Goal: Information Seeking & Learning: Learn about a topic

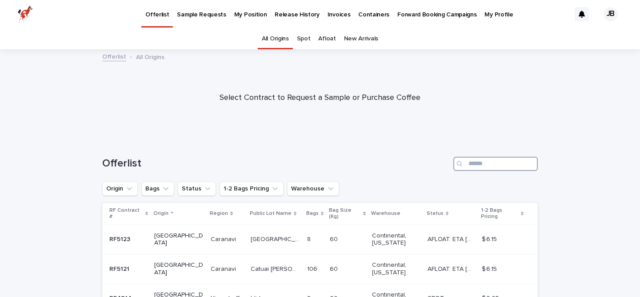
click at [480, 161] on input "Search" at bounding box center [496, 164] width 84 height 14
type input "********"
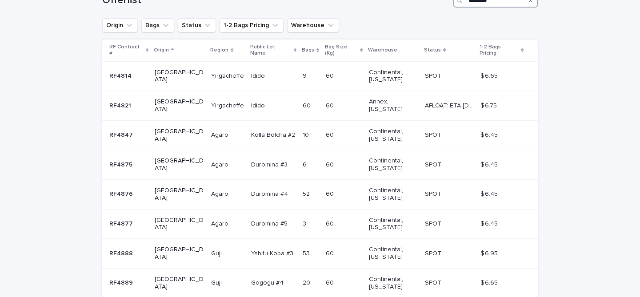
scroll to position [161, 0]
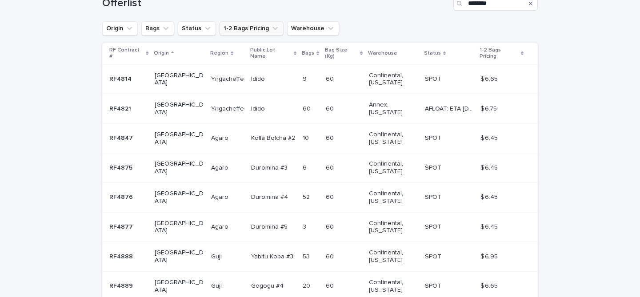
click at [274, 28] on icon "1-2 Bags Pricing" at bounding box center [275, 28] width 5 height 3
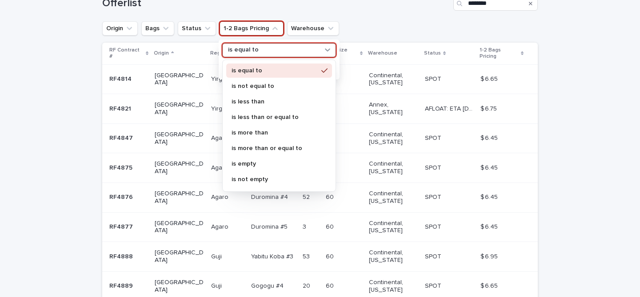
click at [328, 49] on icon at bounding box center [327, 49] width 9 height 9
click at [254, 71] on p "is equal to" at bounding box center [275, 71] width 86 height 6
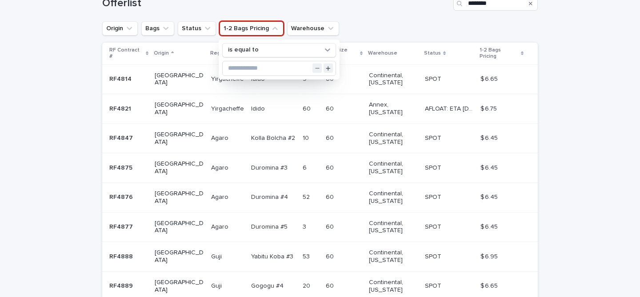
click at [380, 20] on div "Offerlist ********" at bounding box center [320, 0] width 436 height 43
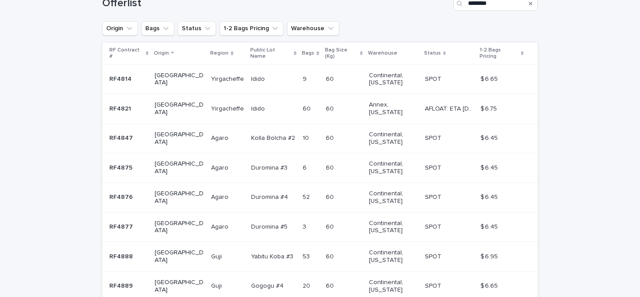
click at [517, 53] on div "1-2 Bags Pricing" at bounding box center [502, 53] width 44 height 16
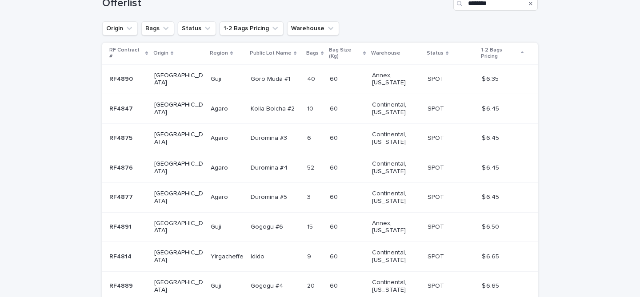
click at [521, 51] on icon at bounding box center [522, 53] width 3 height 4
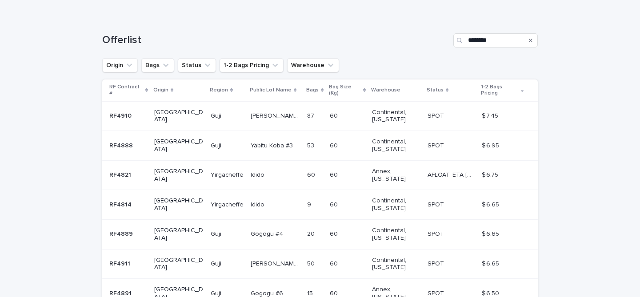
scroll to position [278, 0]
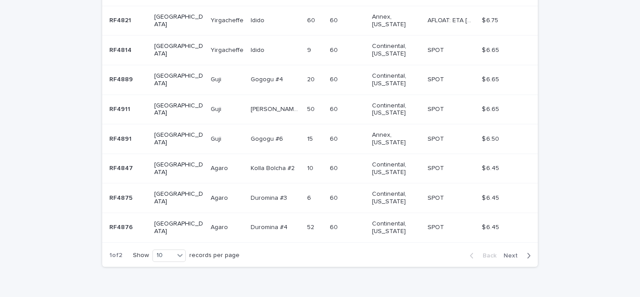
click at [123, 222] on p "RF4876" at bounding box center [121, 226] width 25 height 9
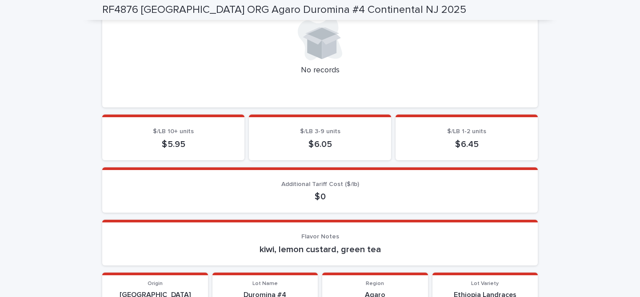
scroll to position [357, 0]
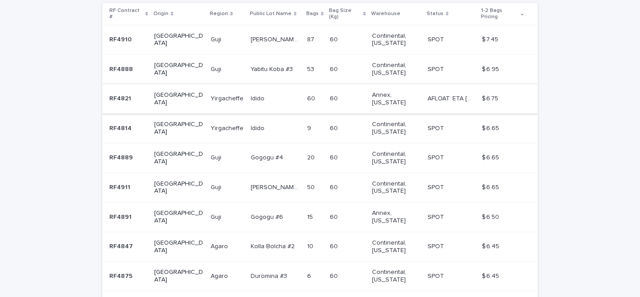
scroll to position [207, 0]
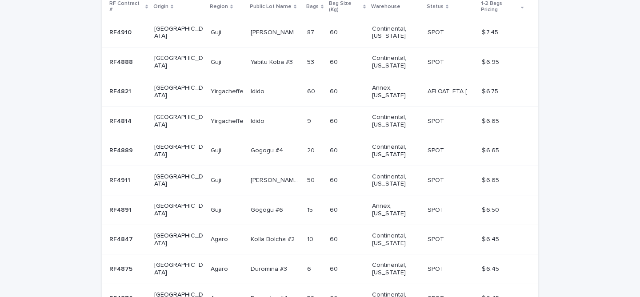
click at [120, 86] on p "RF4821" at bounding box center [121, 90] width 24 height 9
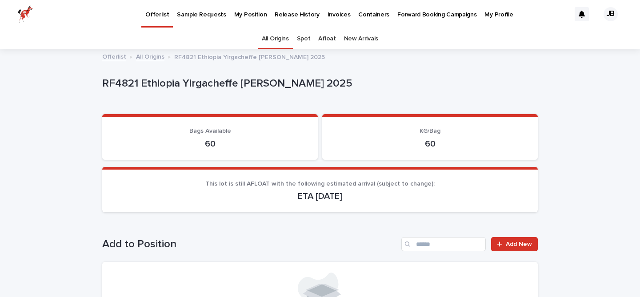
click at [243, 15] on p "My Position" at bounding box center [250, 9] width 33 height 19
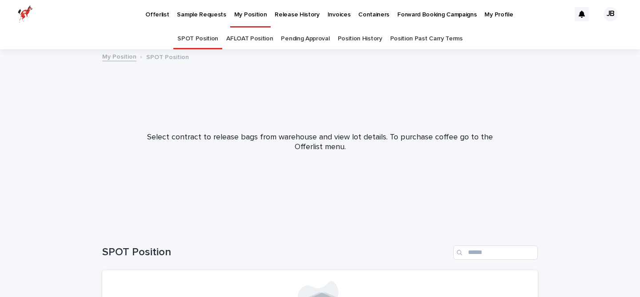
click at [159, 14] on p "Offerlist" at bounding box center [157, 9] width 24 height 19
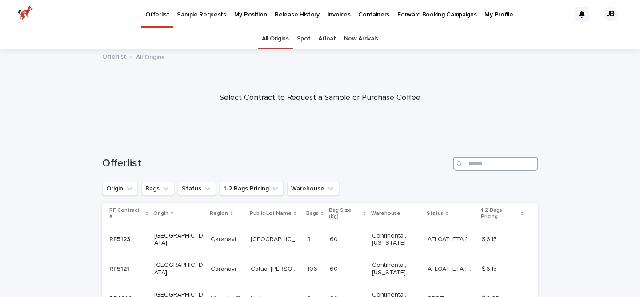
click at [480, 165] on input "Search" at bounding box center [496, 164] width 84 height 14
click at [129, 189] on icon "Origin" at bounding box center [129, 189] width 9 height 9
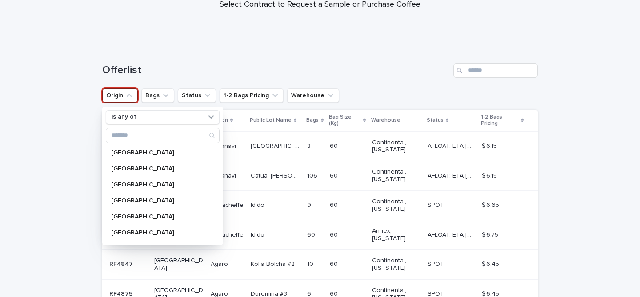
scroll to position [94, 0]
click at [119, 229] on p "[GEOGRAPHIC_DATA]" at bounding box center [158, 232] width 94 height 6
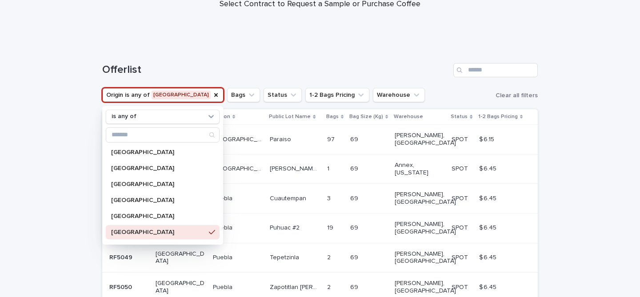
click at [36, 162] on div "Loading... Saving… Loading... Saving… Offerlist Origin is any of [GEOGRAPHIC_DA…" at bounding box center [320, 226] width 640 height 363
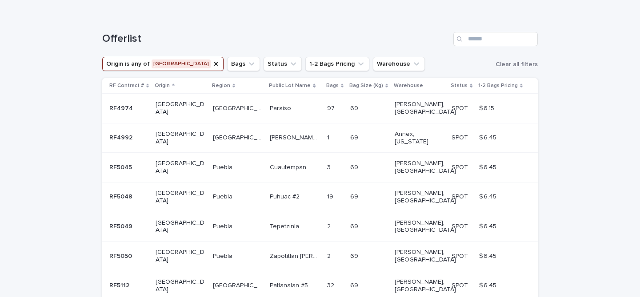
scroll to position [153, 0]
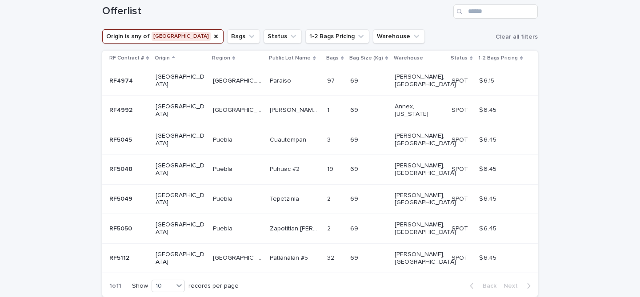
click at [214, 37] on icon "Origin" at bounding box center [216, 37] width 4 height 4
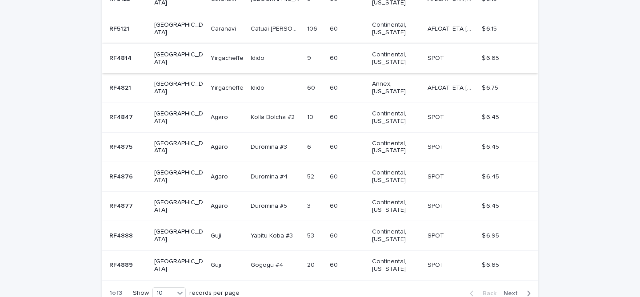
scroll to position [286, 0]
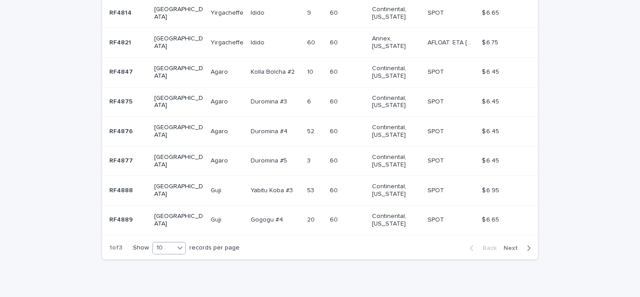
click at [184, 244] on icon at bounding box center [180, 248] width 9 height 9
click at [168, 268] on div "30" at bounding box center [170, 268] width 32 height 11
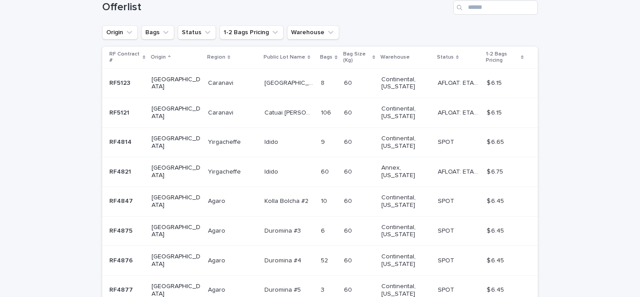
scroll to position [155, 0]
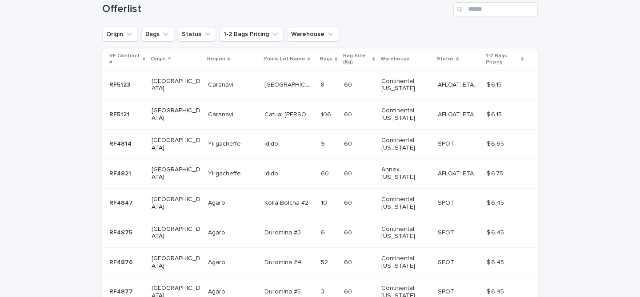
click at [118, 80] on p "RF5123" at bounding box center [120, 84] width 23 height 9
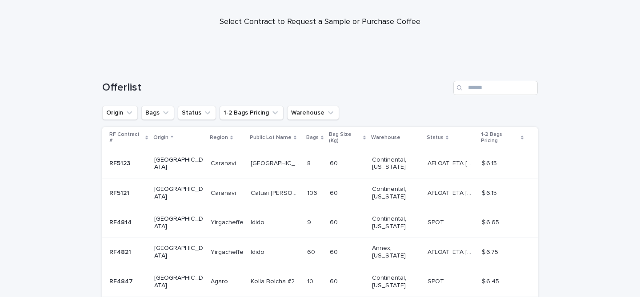
scroll to position [78, 0]
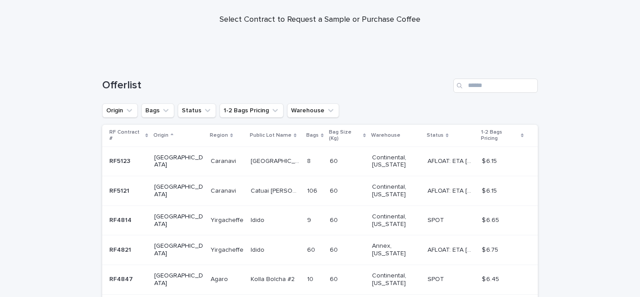
click at [116, 186] on p "RF5121" at bounding box center [120, 190] width 22 height 9
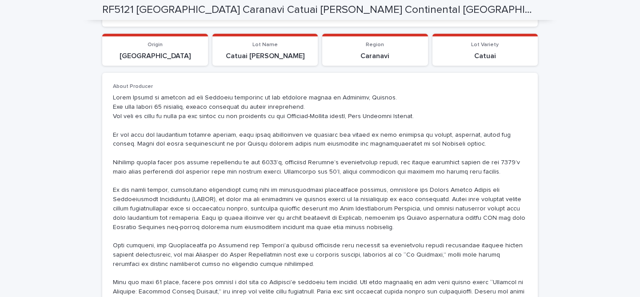
scroll to position [258, 0]
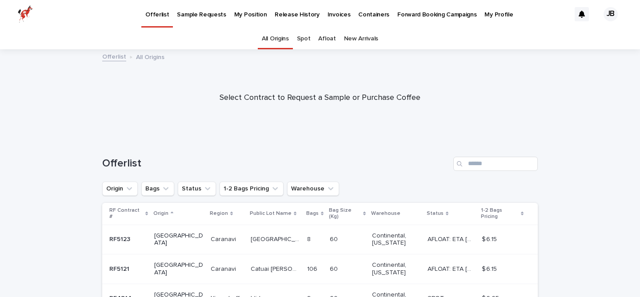
scroll to position [28, 0]
